Goal: Information Seeking & Learning: Learn about a topic

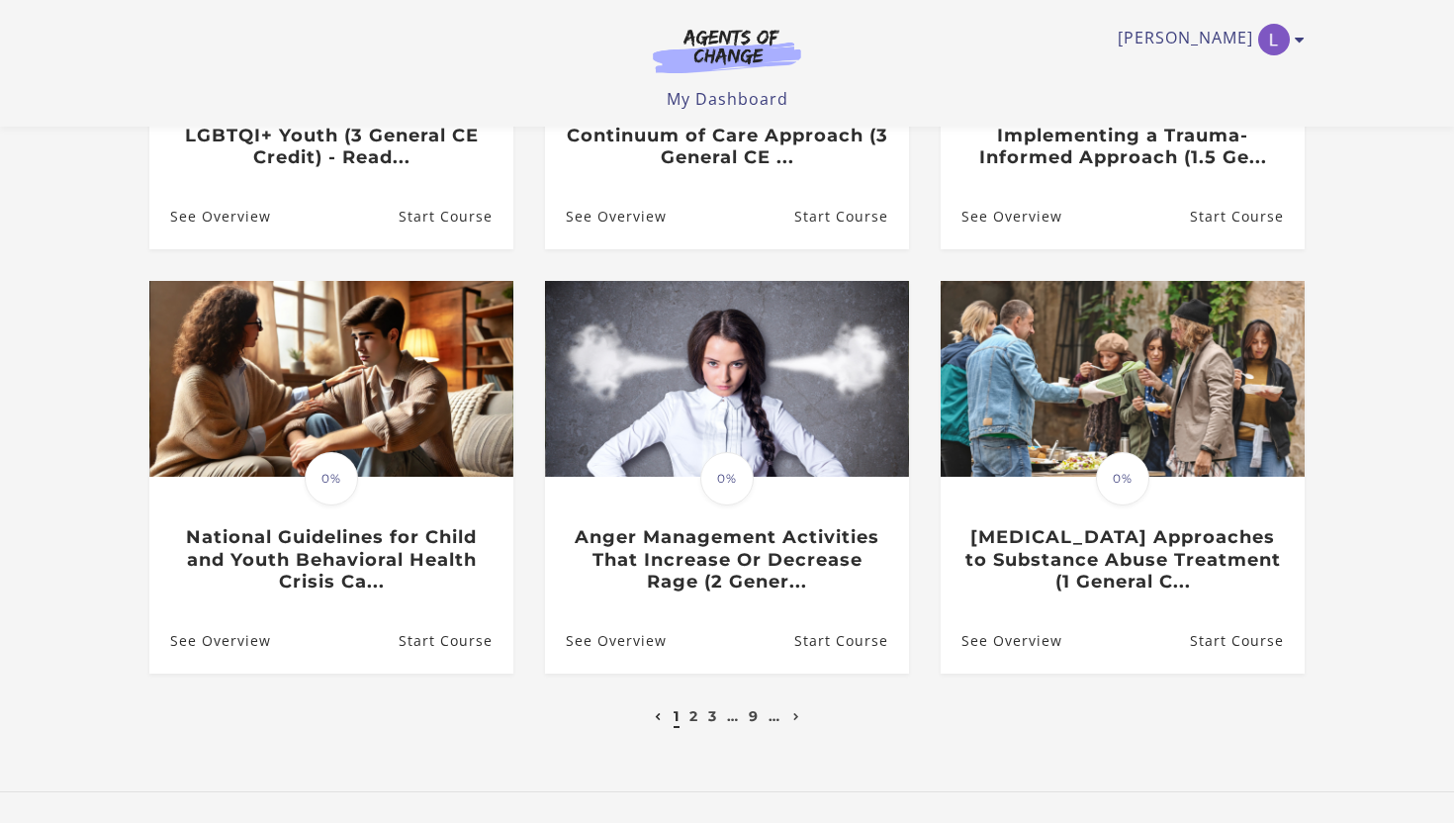
scroll to position [563, 0]
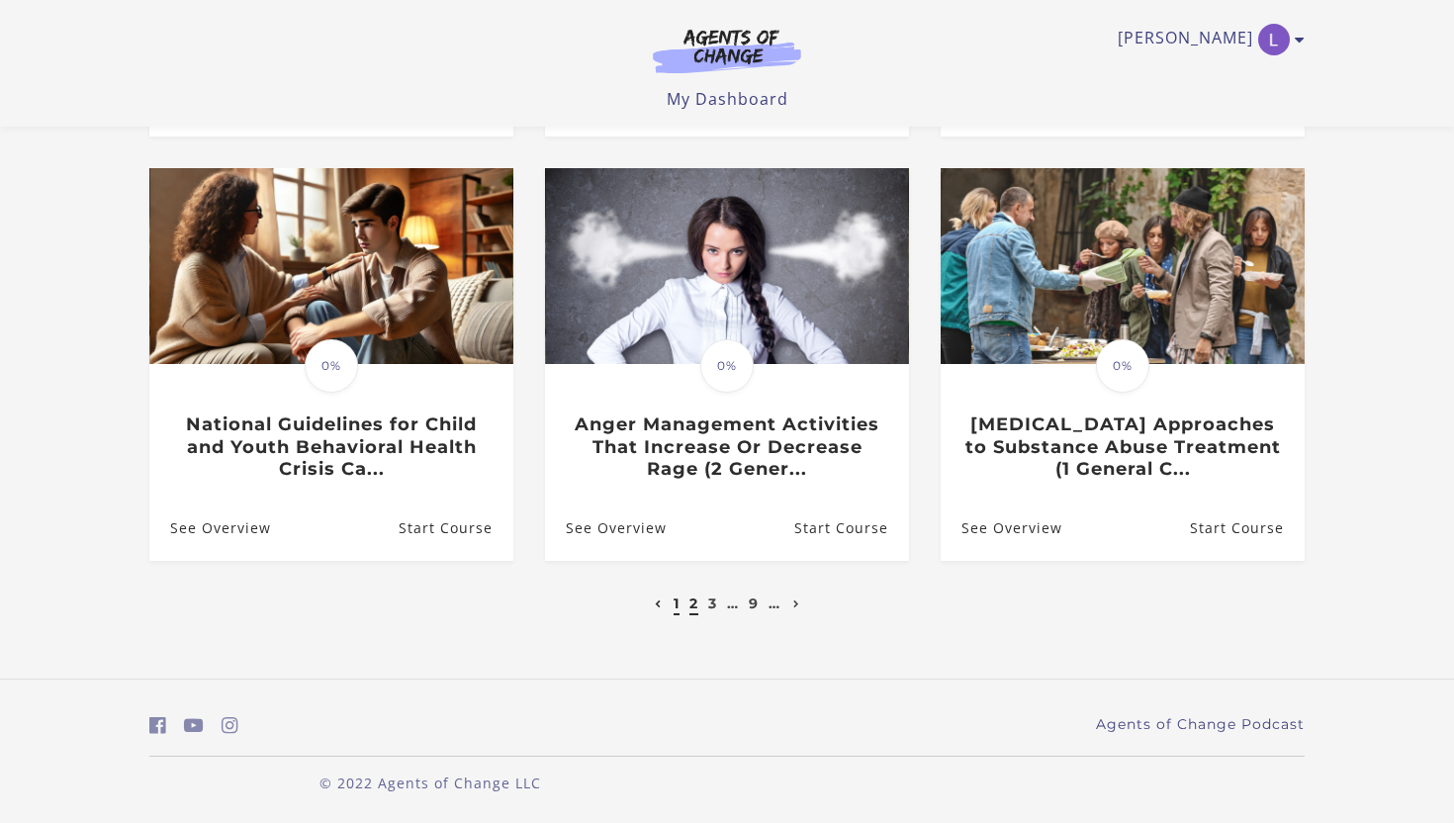
click at [694, 608] on link "2" at bounding box center [694, 604] width 9 height 18
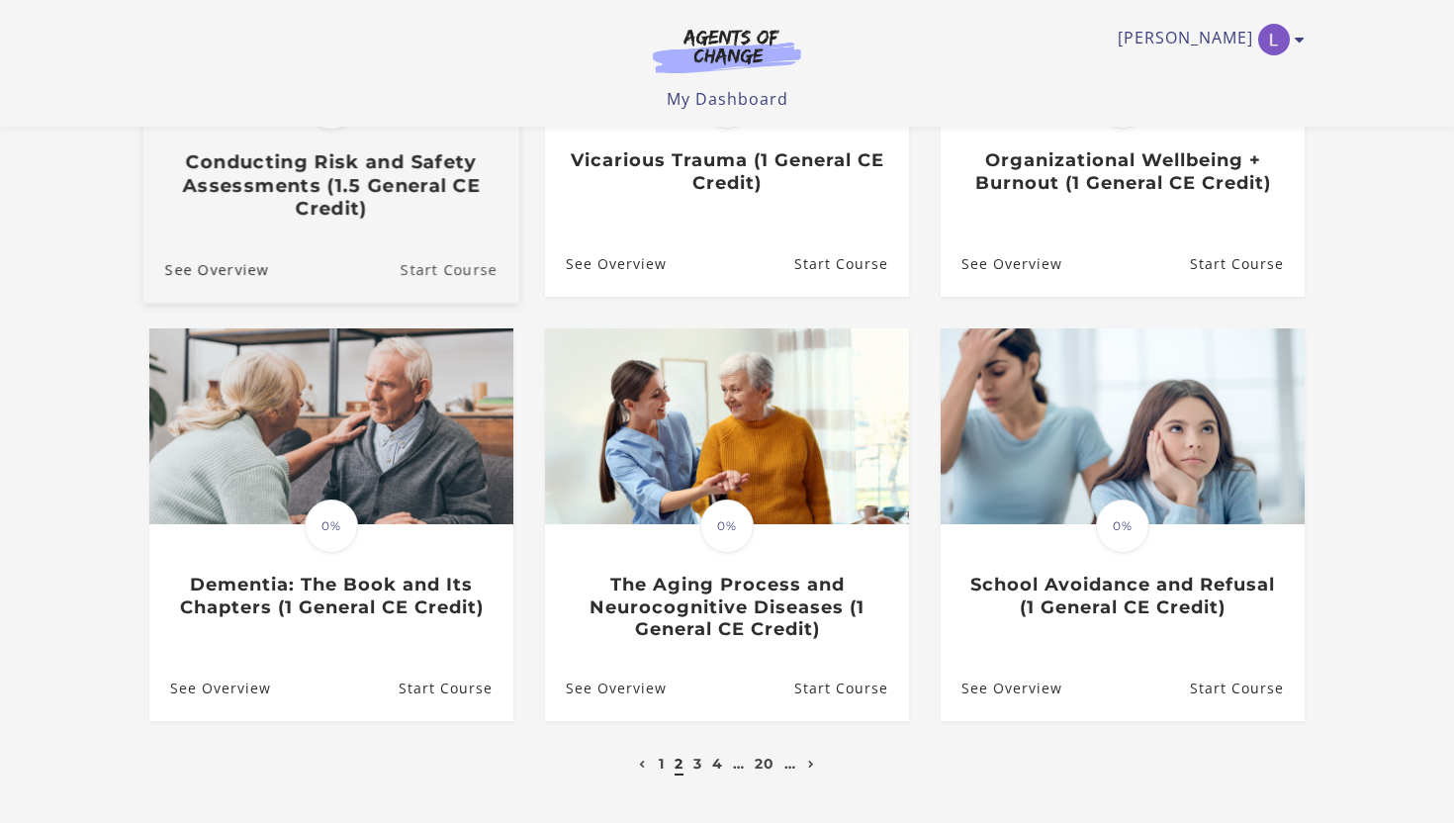
scroll to position [566, 0]
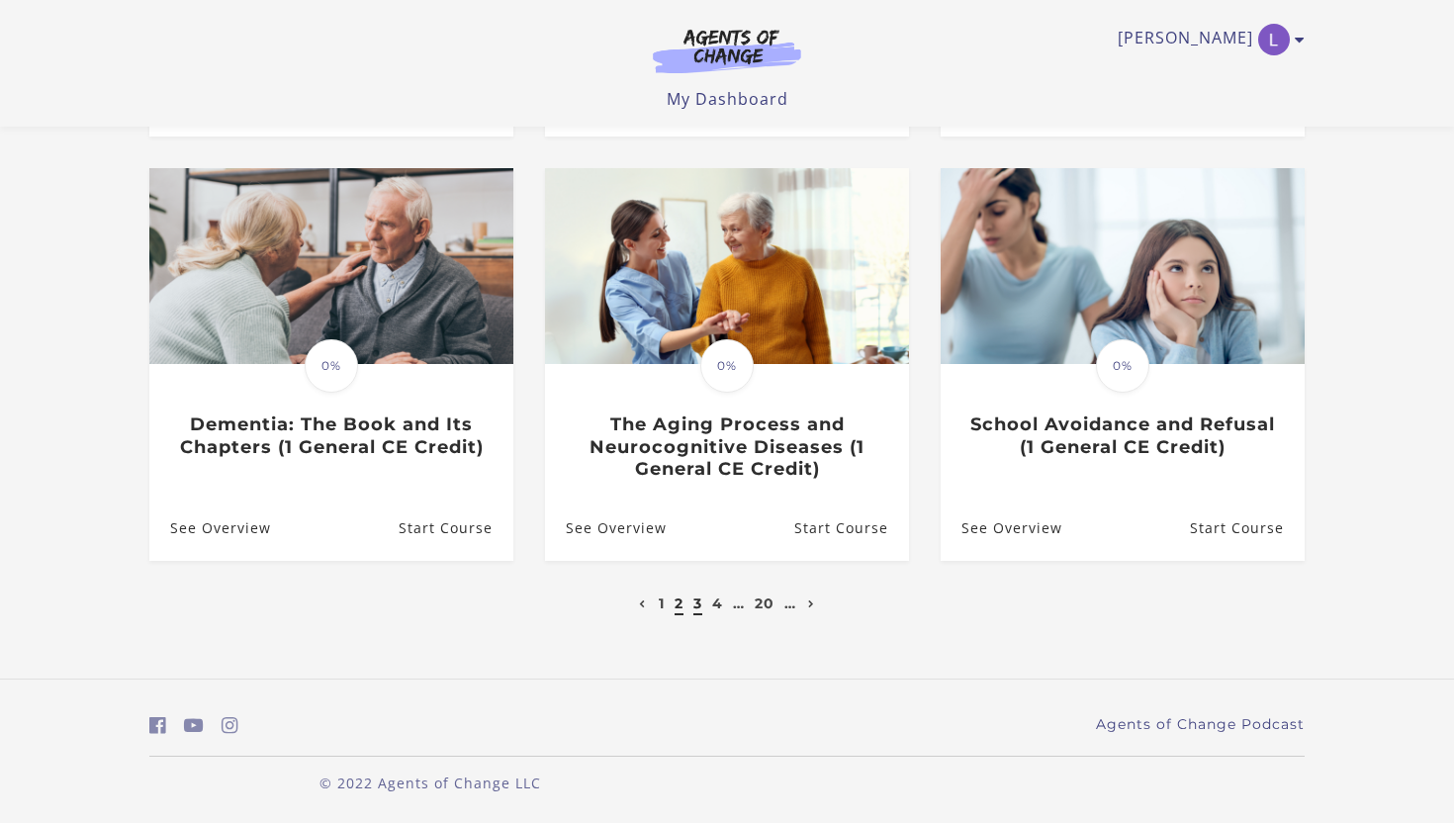
click at [697, 604] on link "3" at bounding box center [698, 604] width 9 height 18
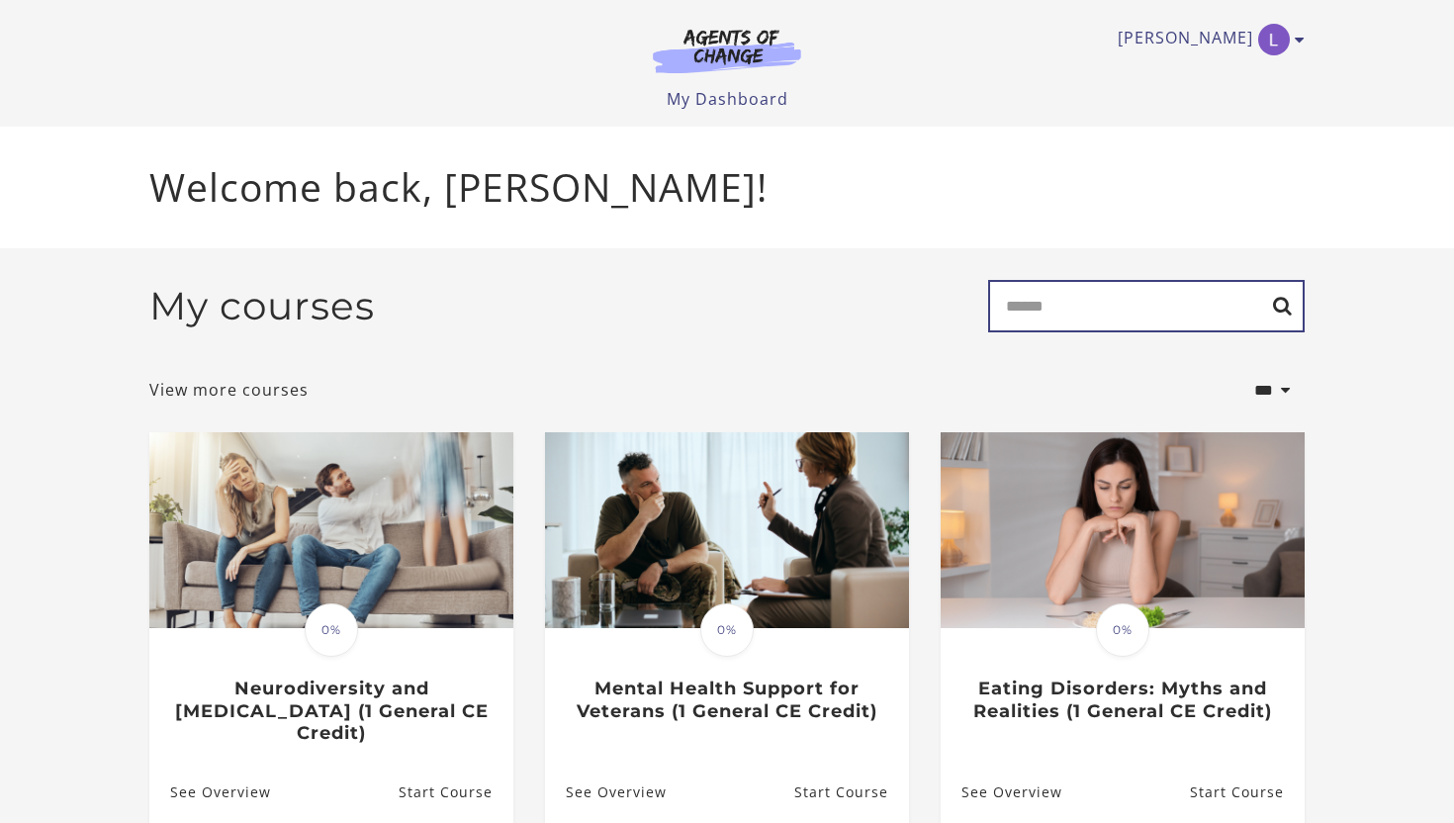
click at [1061, 301] on input "Search" at bounding box center [1146, 306] width 317 height 52
type input "****"
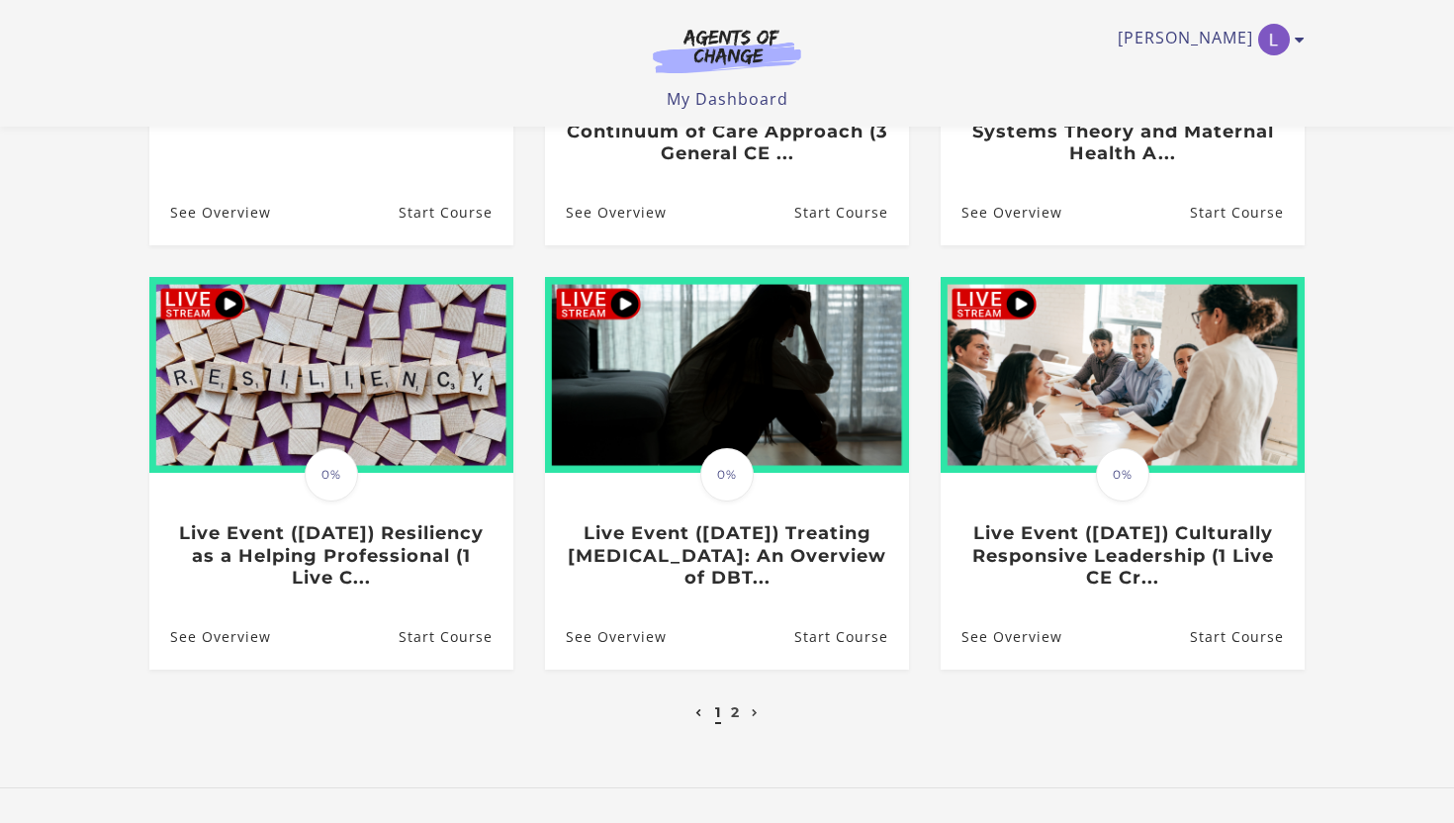
scroll to position [528, 0]
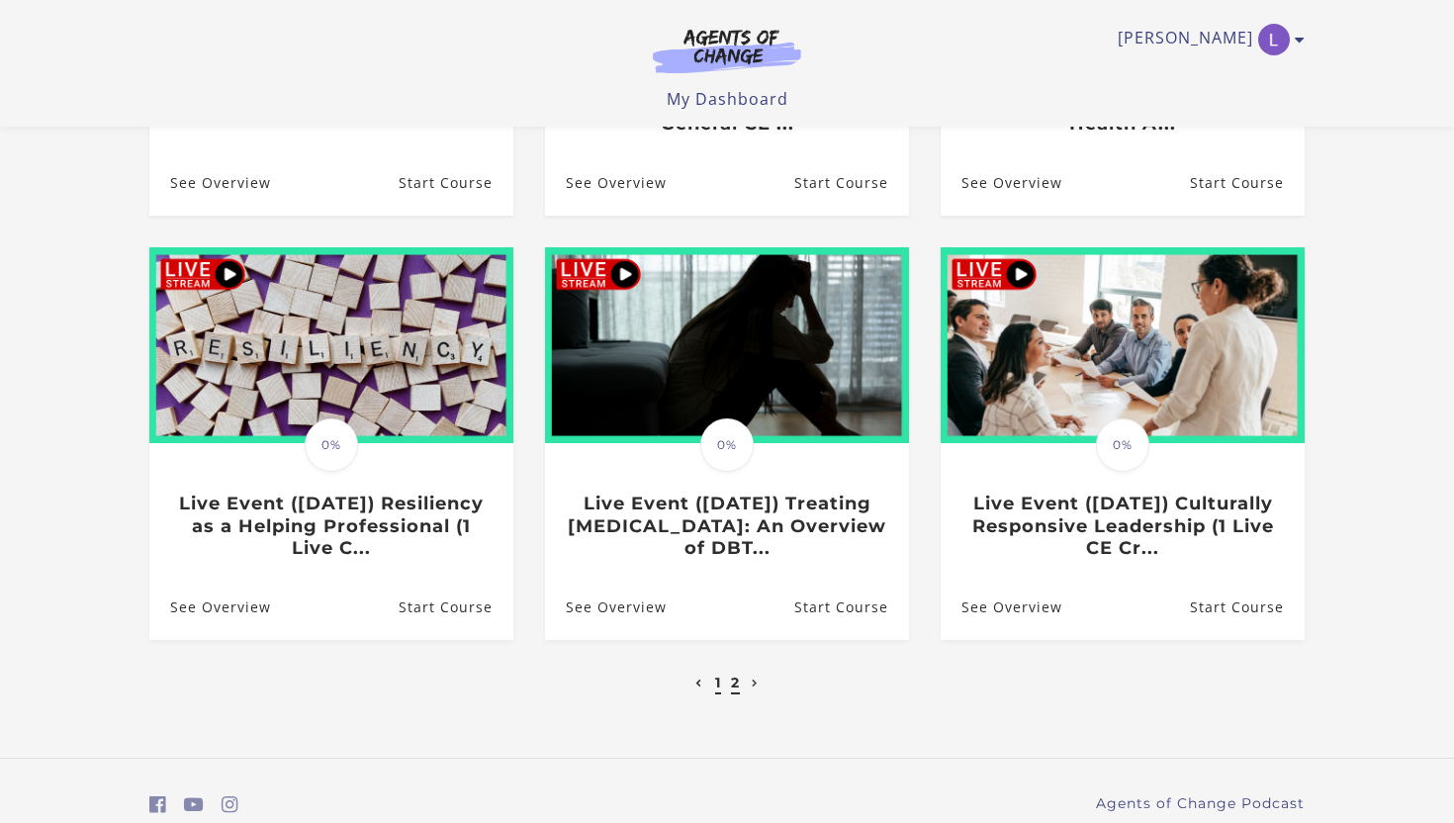
click at [736, 691] on link "2" at bounding box center [735, 683] width 9 height 18
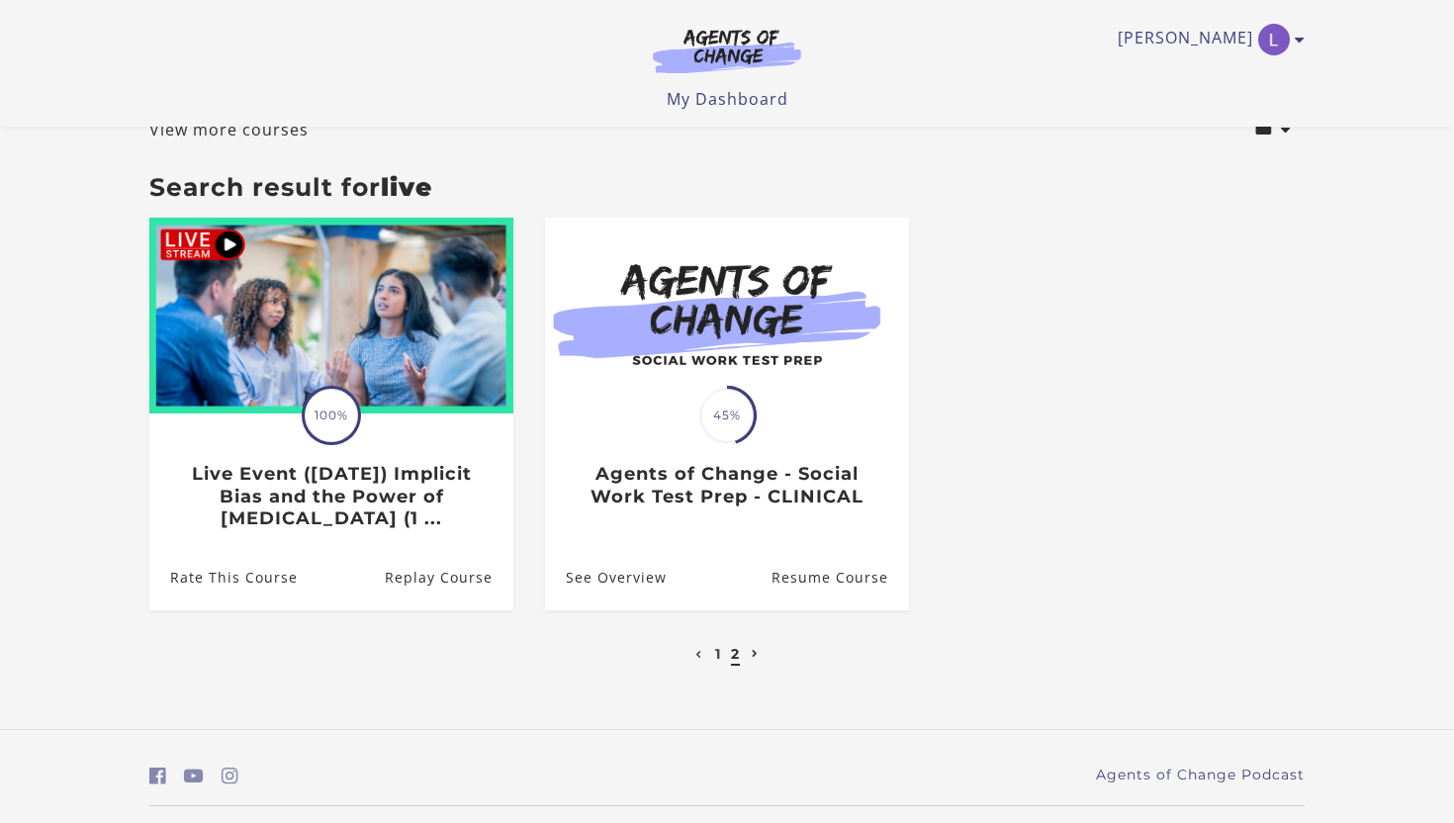
scroll to position [188, 0]
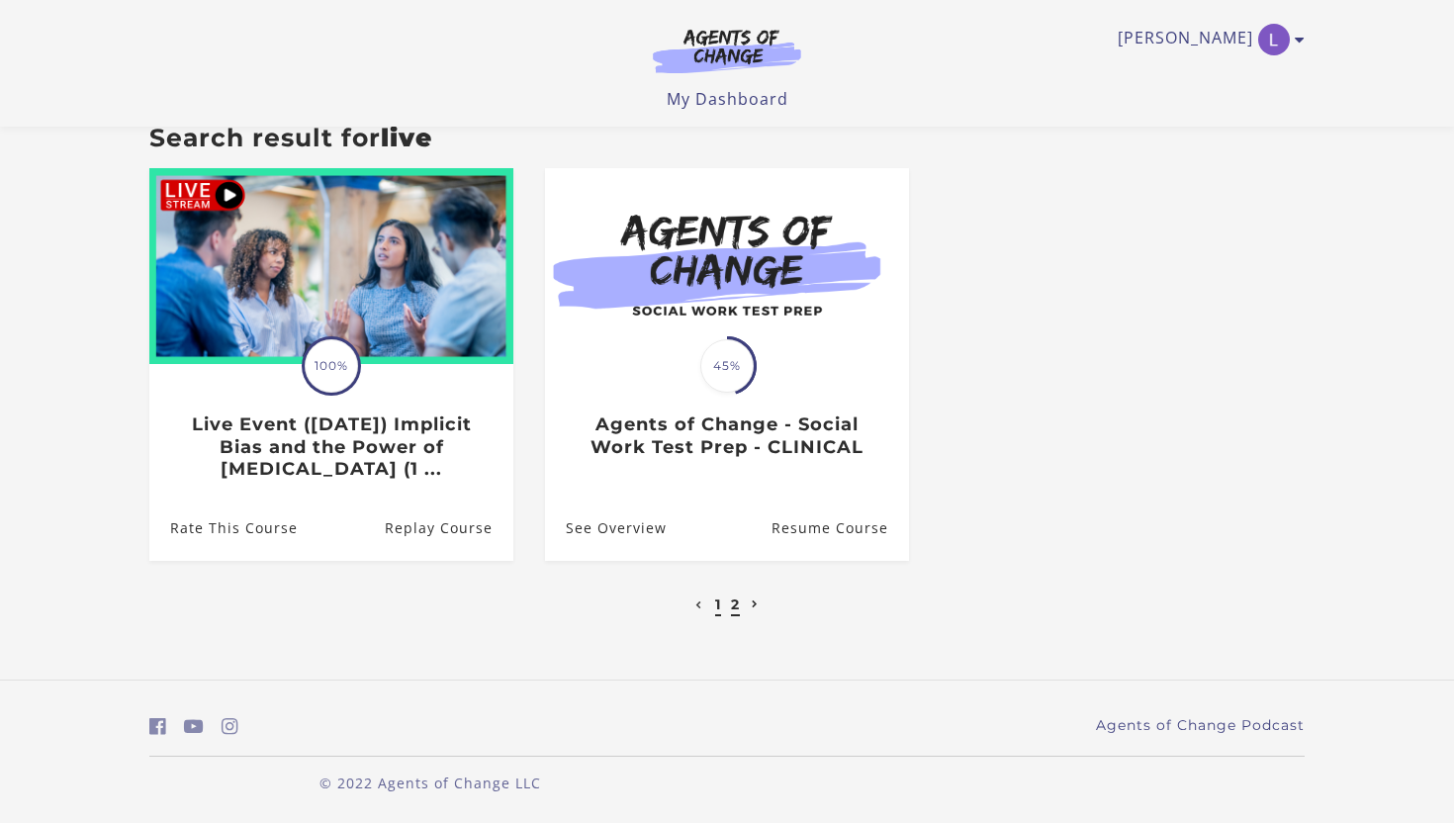
click at [715, 604] on link "1" at bounding box center [718, 605] width 6 height 18
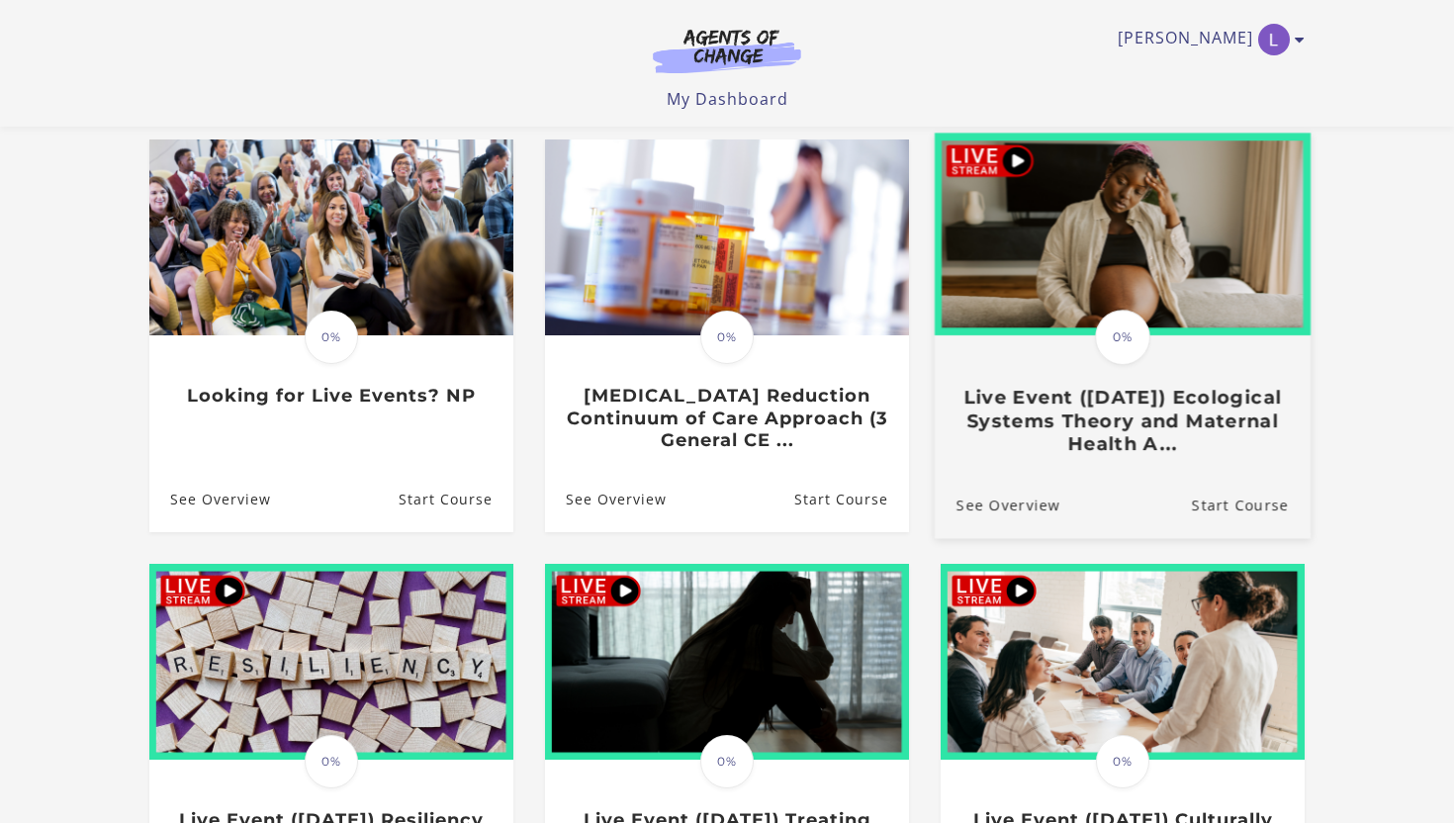
scroll to position [538, 0]
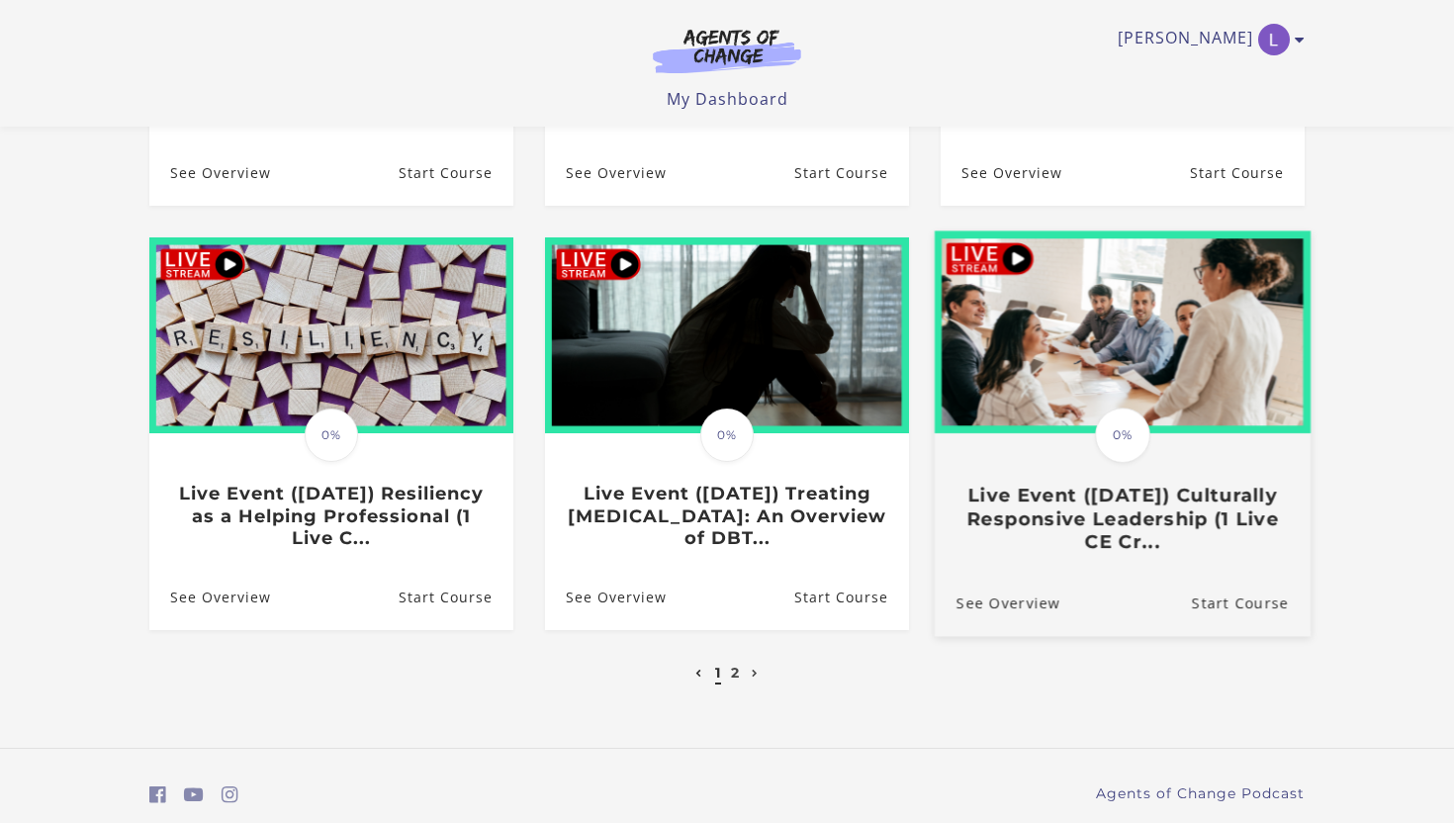
click at [1111, 486] on div "Translation missing: en.liquid.partials.dashboard_course_card.progress_descript…" at bounding box center [1123, 494] width 376 height 118
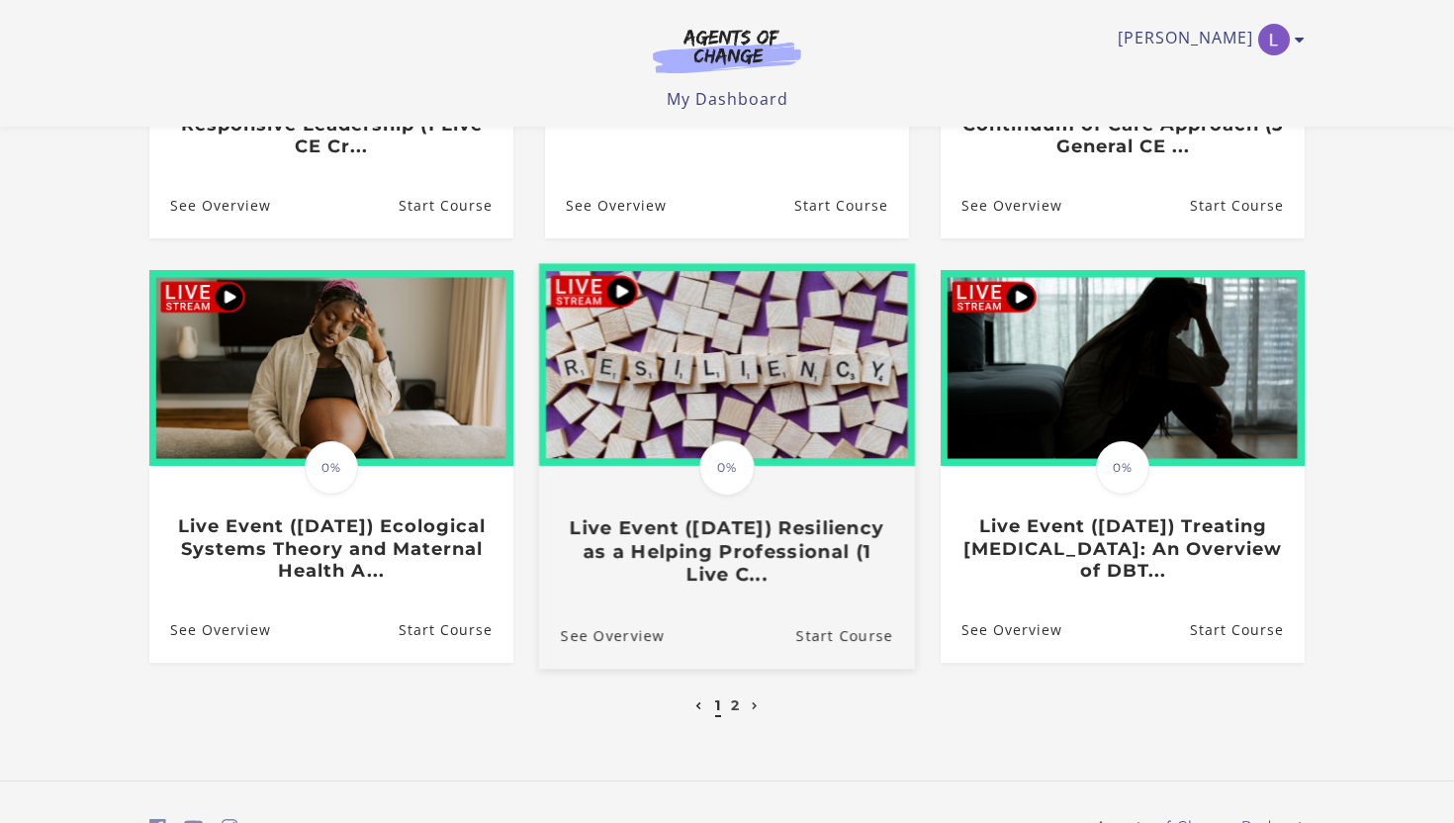
scroll to position [504, 0]
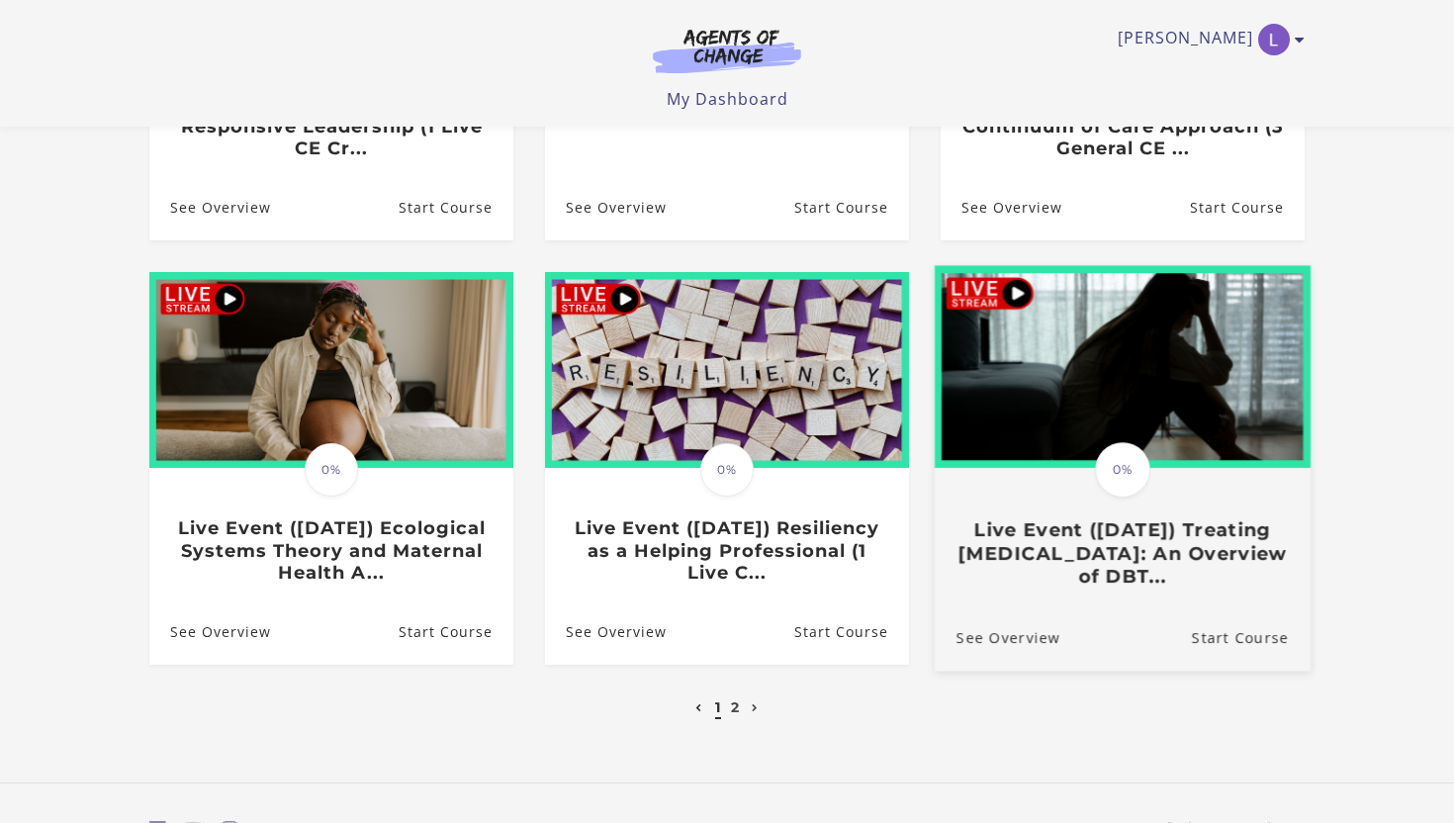
click at [1150, 574] on h3 "Live Event ([DATE]) Treating [MEDICAL_DATA]: An Overview of DBT..." at bounding box center [1123, 552] width 332 height 69
